Goal: Contribute content

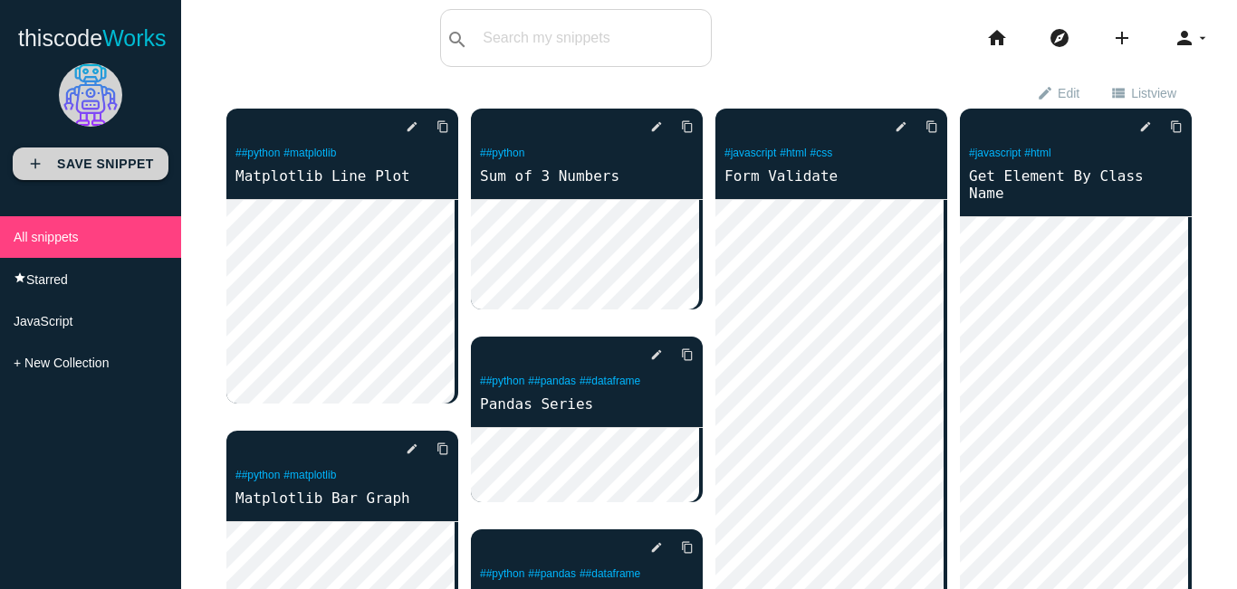
click at [95, 175] on link "add Save Snippet" at bounding box center [91, 164] width 156 height 33
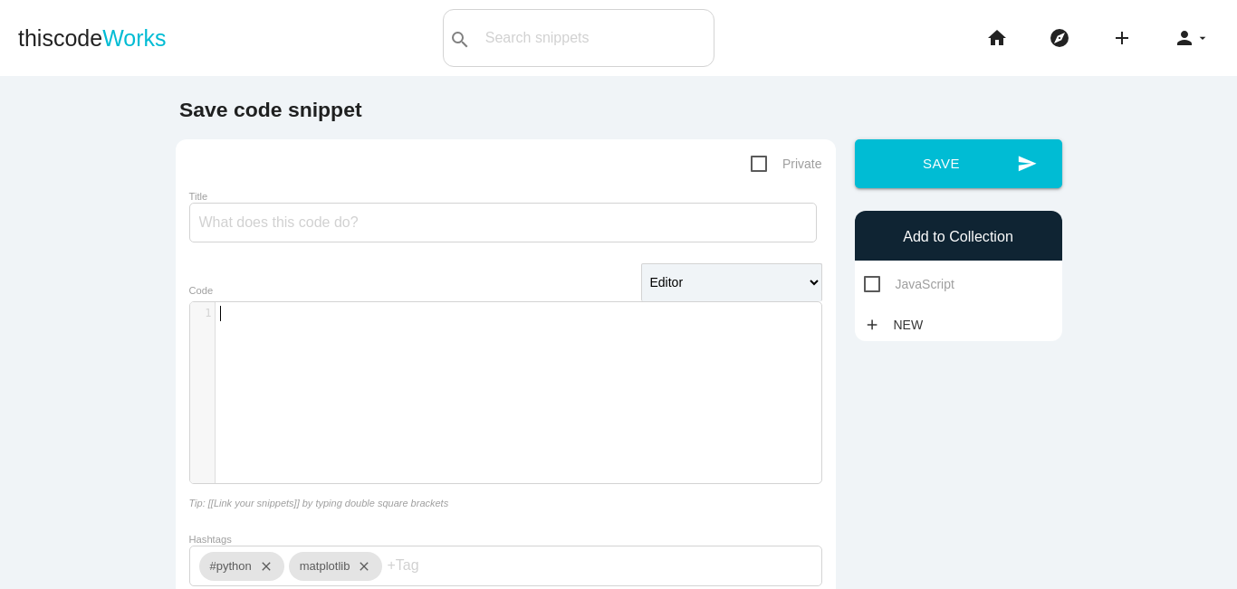
scroll to position [5, 0]
click at [229, 335] on div "​ x 1 ​" at bounding box center [519, 406] width 658 height 208
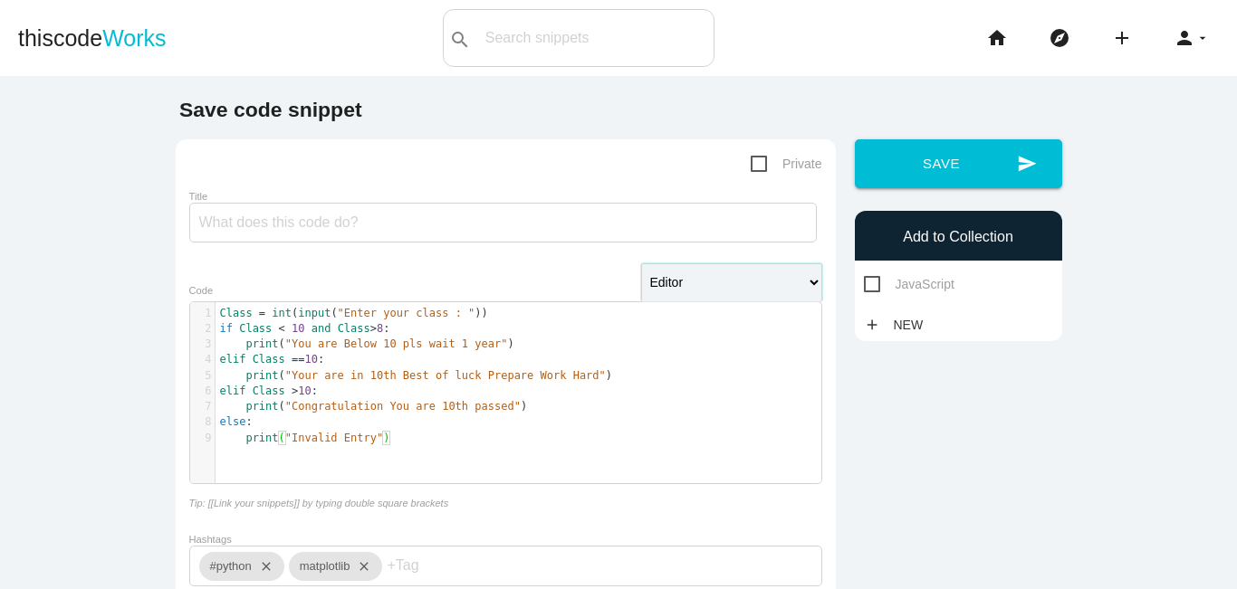
click at [700, 290] on select "Editor HTML Editor Javascript Editor PHP Editor Python Editor" at bounding box center [731, 282] width 181 height 38
select select "python"
click at [641, 265] on select "Editor HTML Editor Javascript Editor PHP Editor Python Editor" at bounding box center [731, 282] width 181 height 38
click at [341, 215] on input "Title" at bounding box center [502, 223] width 627 height 40
type input "I"
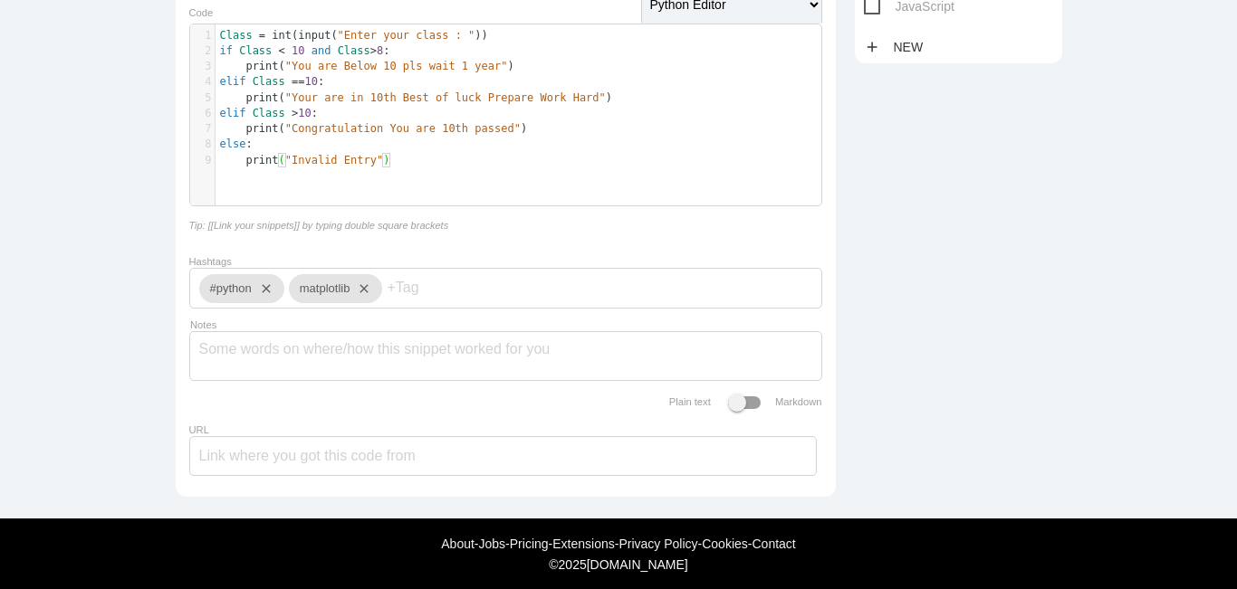
scroll to position [307, 0]
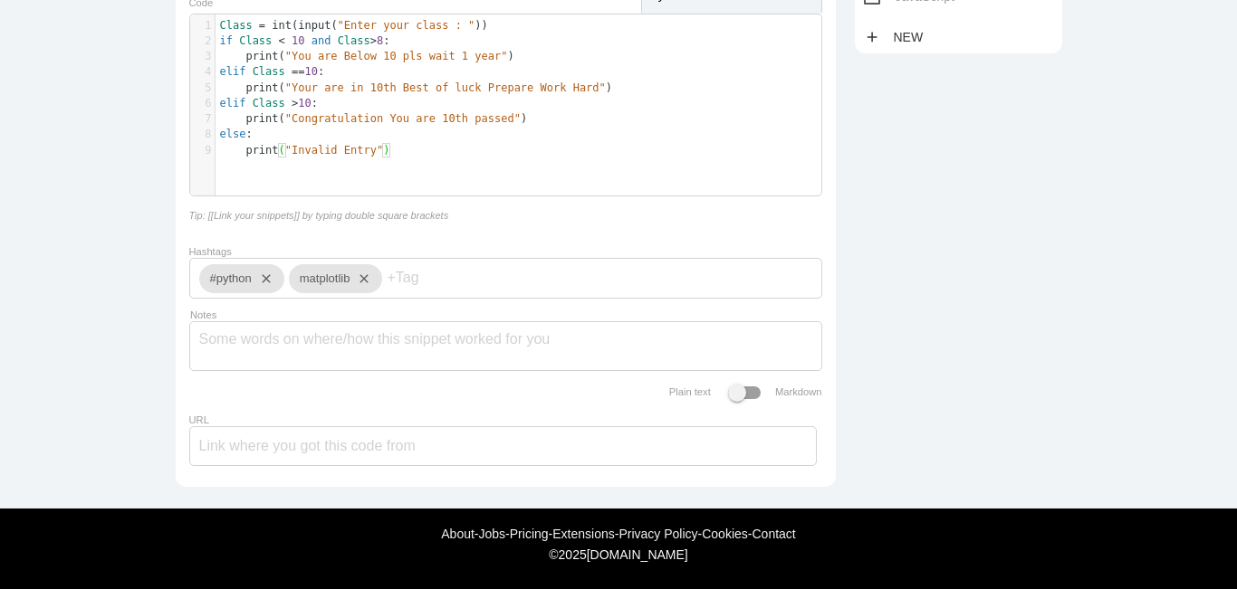
type input "Flow of Control"
click at [447, 261] on input "Hashtags" at bounding box center [441, 278] width 109 height 38
type input "flowofcontrol"
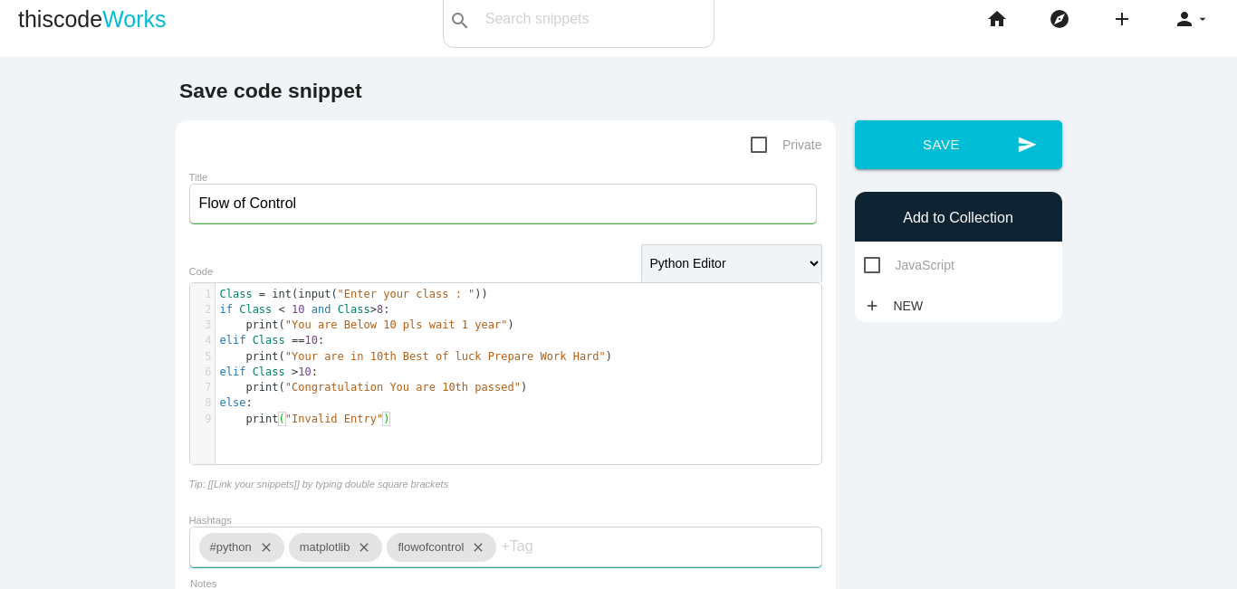
scroll to position [16, 0]
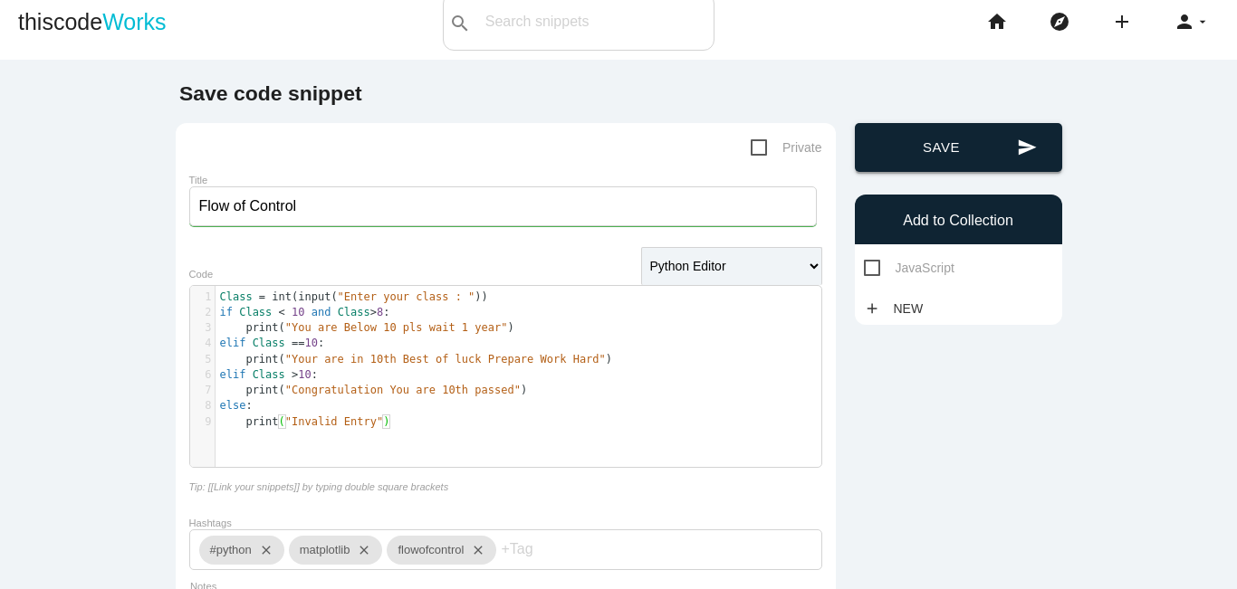
click at [970, 140] on button "send Save" at bounding box center [958, 147] width 207 height 49
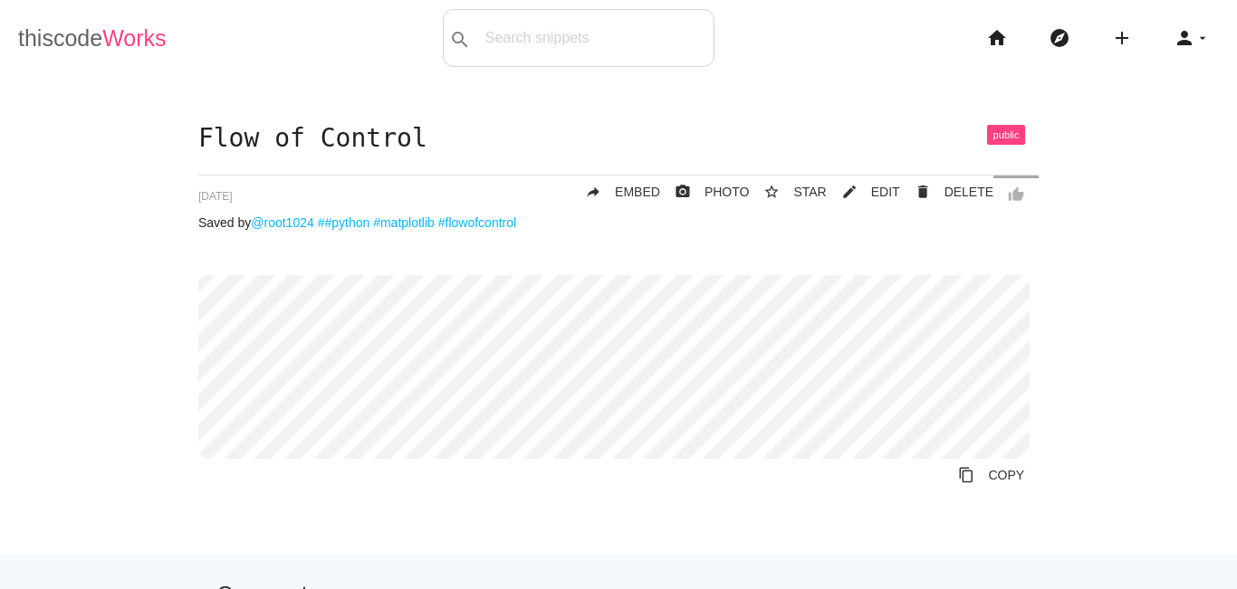
click at [91, 40] on link "thiscode Works" at bounding box center [92, 38] width 148 height 58
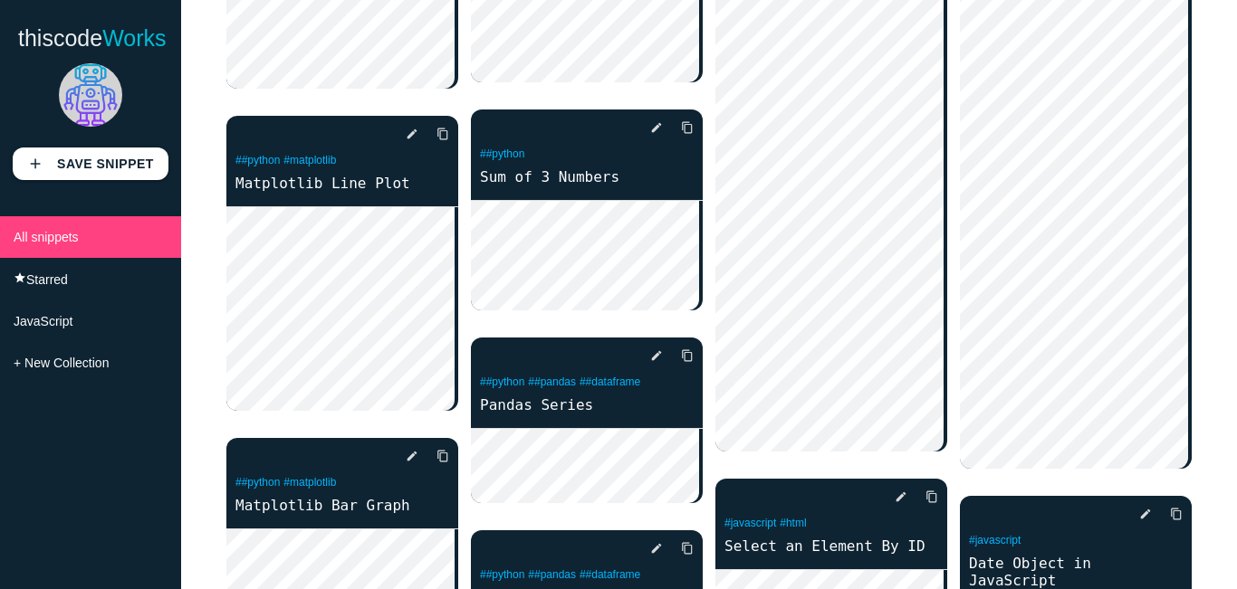
scroll to position [286, 0]
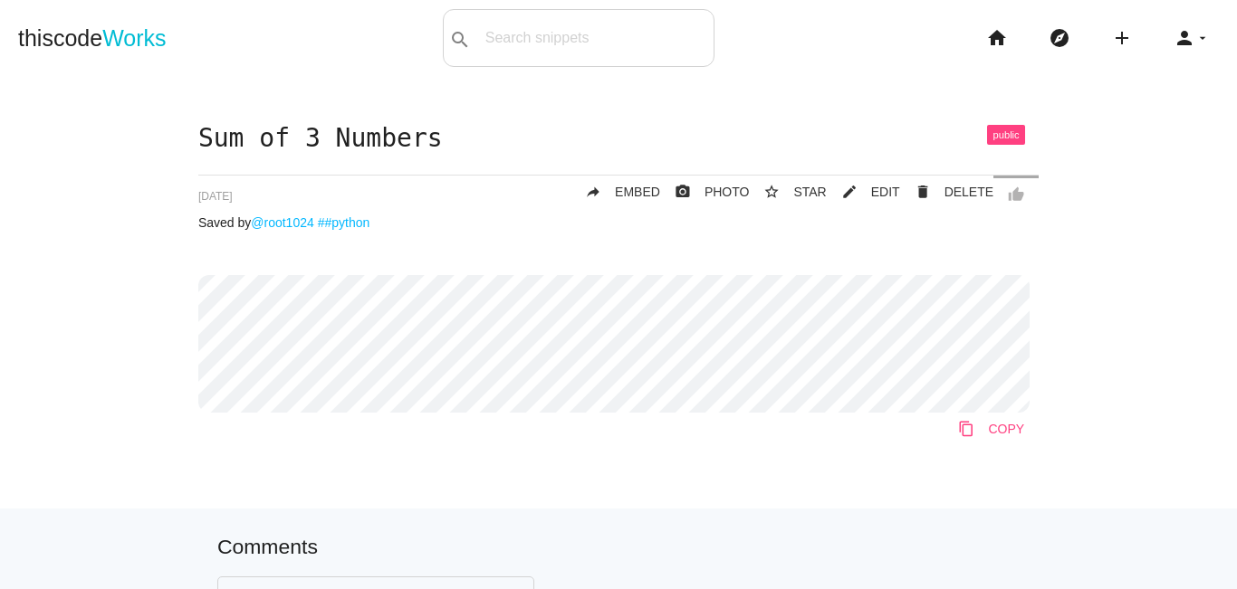
click at [975, 431] on link "content_copy COPY" at bounding box center [990, 429] width 95 height 33
click at [1175, 52] on icon "person" at bounding box center [1184, 38] width 22 height 58
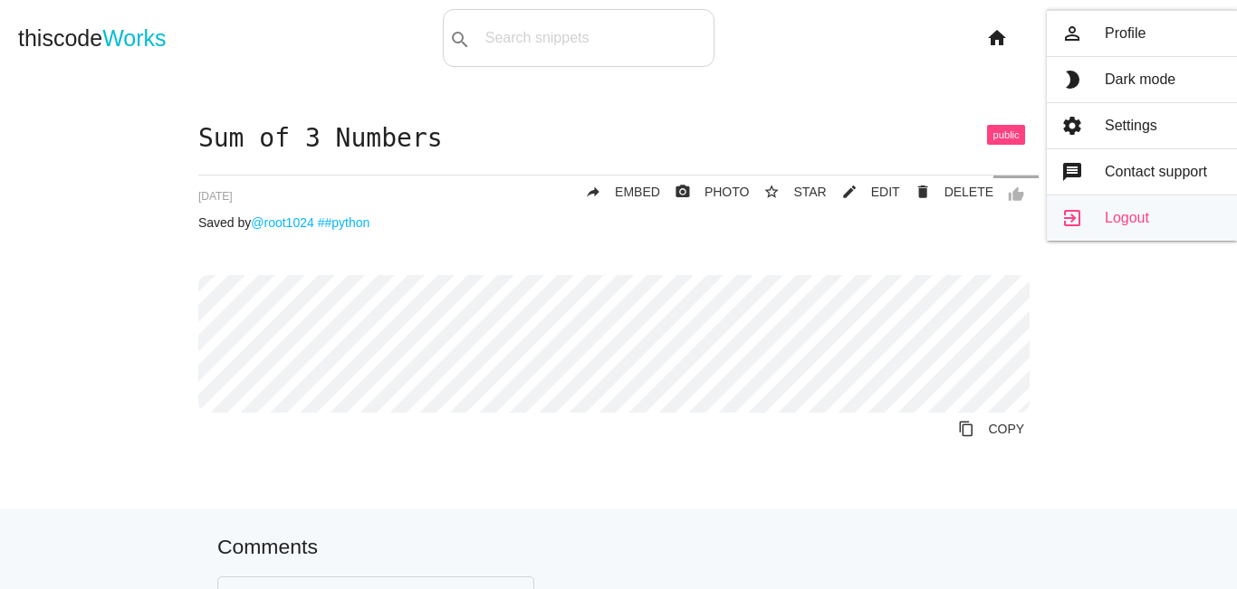
click at [1084, 211] on link "exit_to_app Logout" at bounding box center [1141, 218] width 190 height 45
